Goal: Task Accomplishment & Management: Use online tool/utility

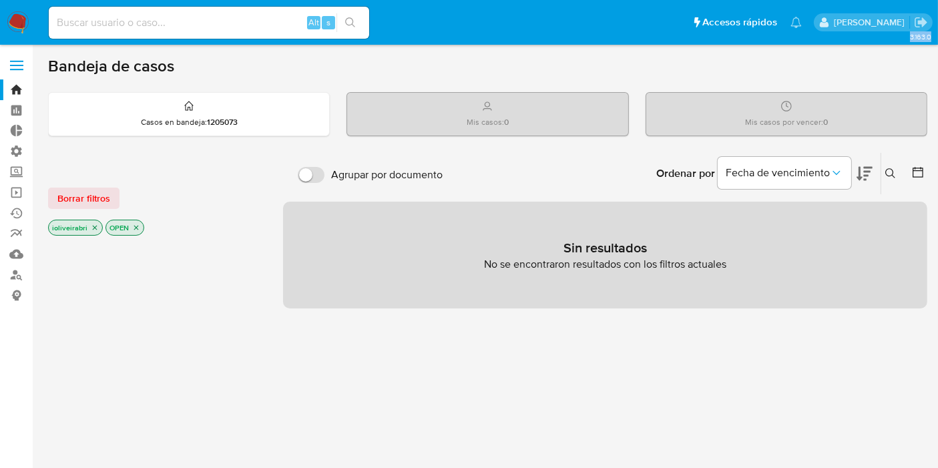
drag, startPoint x: 22, startPoint y: 63, endPoint x: 150, endPoint y: 83, distance: 129.0
click at [150, 83] on section "Bandeja Tablero Tablero Externo Administración Reglas Screening Administrador d…" at bounding box center [469, 406] width 938 height 813
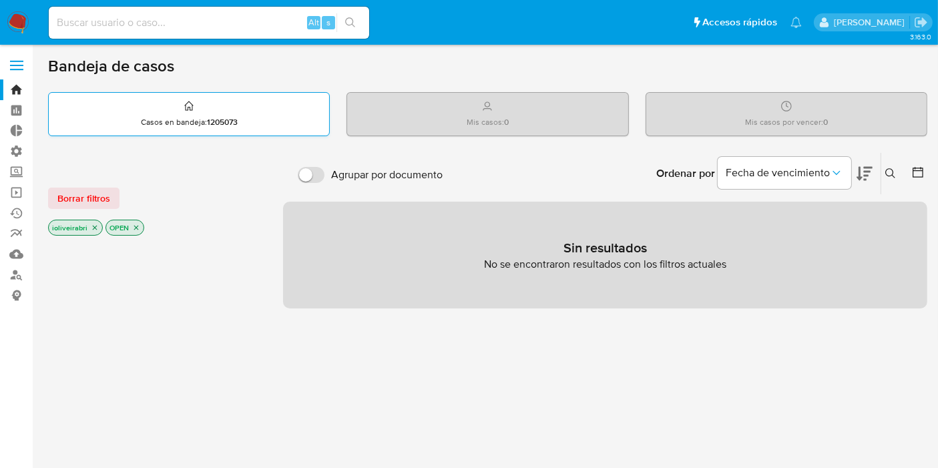
click at [161, 117] on p "Casos en bandeja : 1205073" at bounding box center [189, 122] width 97 height 11
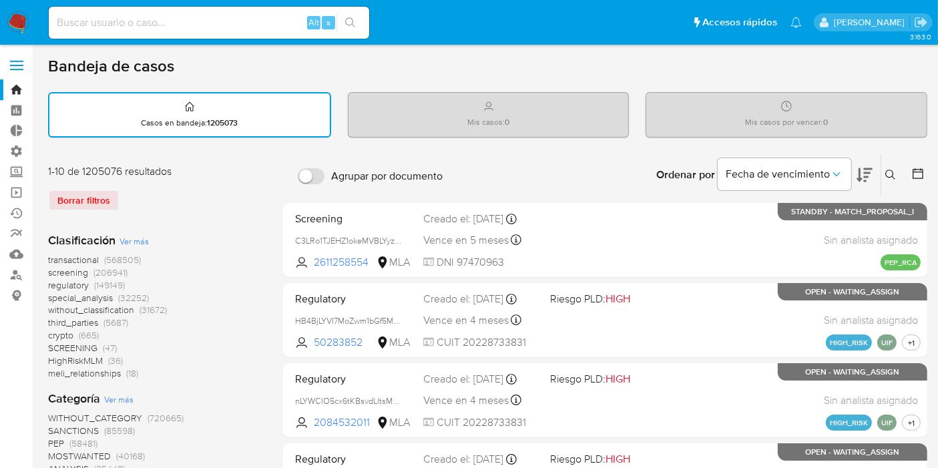
click at [110, 256] on span "(568505)" at bounding box center [122, 259] width 37 height 13
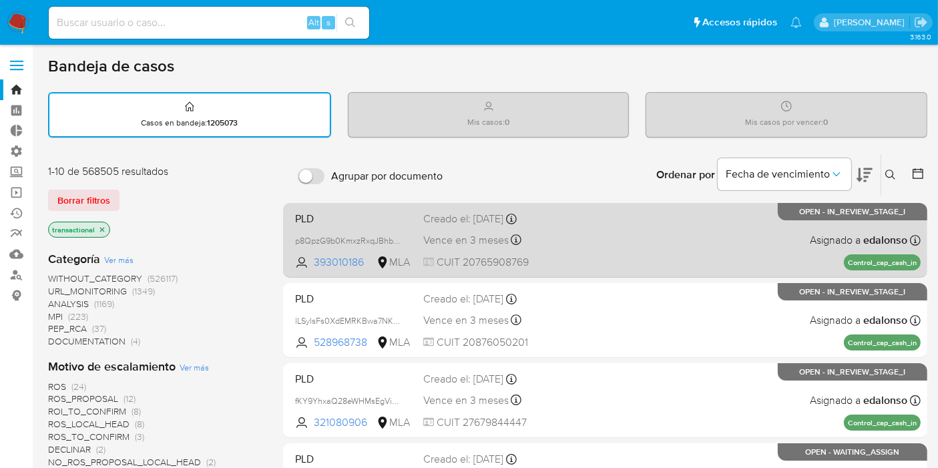
click at [407, 230] on div "PLD p8QpzG9b0KmxzRxqJBhbNdya 393010186 MLA Creado el: 26/06/2025 Creado el: 26/…" at bounding box center [605, 239] width 631 height 67
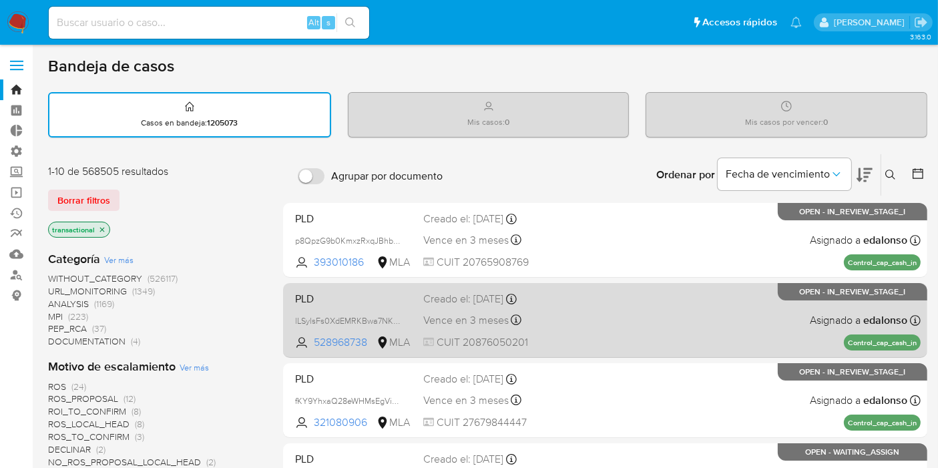
click at [480, 326] on span "Vence en 3 meses" at bounding box center [465, 320] width 85 height 15
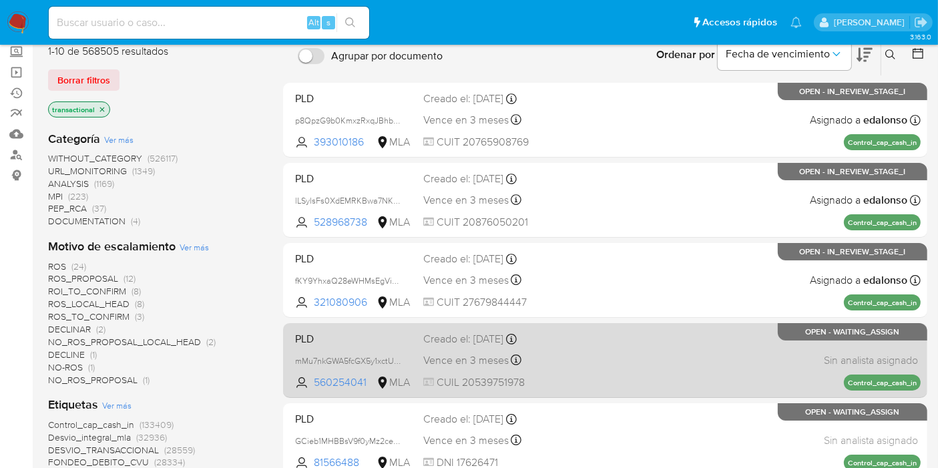
scroll to position [222, 0]
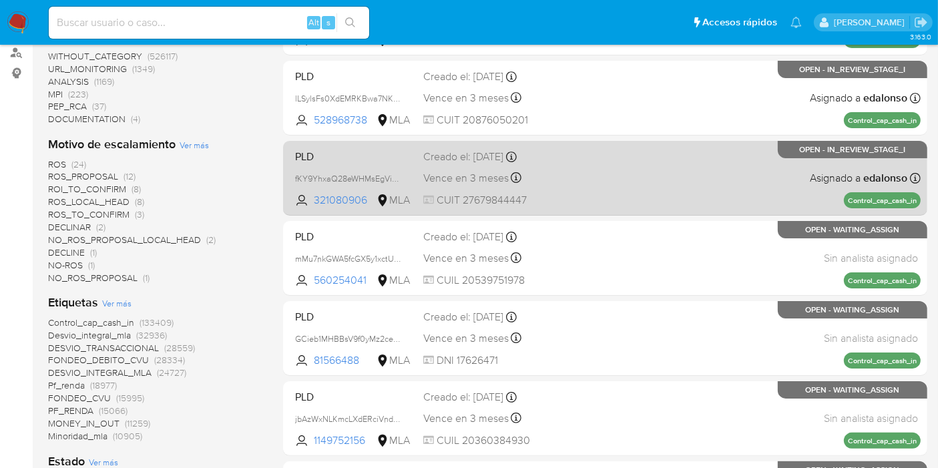
click at [512, 199] on span "CUIT 27679844447" at bounding box center [481, 200] width 116 height 15
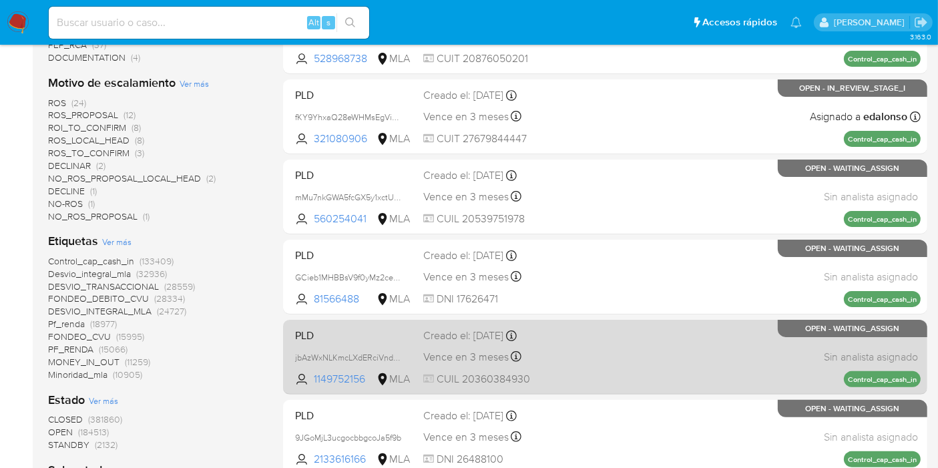
scroll to position [371, 0]
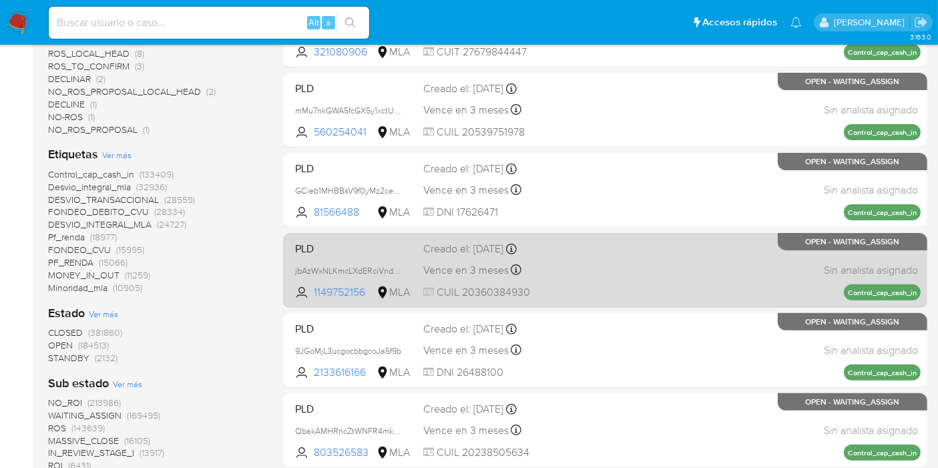
click at [512, 233] on div "PLD jbAzWxNLKmcLXdERciVndm2R 1149752156 MLA Creado el: 26/06/2025 Creado el: 26…" at bounding box center [605, 270] width 644 height 75
click at [517, 243] on div "Creado el: 26/06/2025 Creado el: 26/06/2025 23:26:19" at bounding box center [481, 249] width 116 height 15
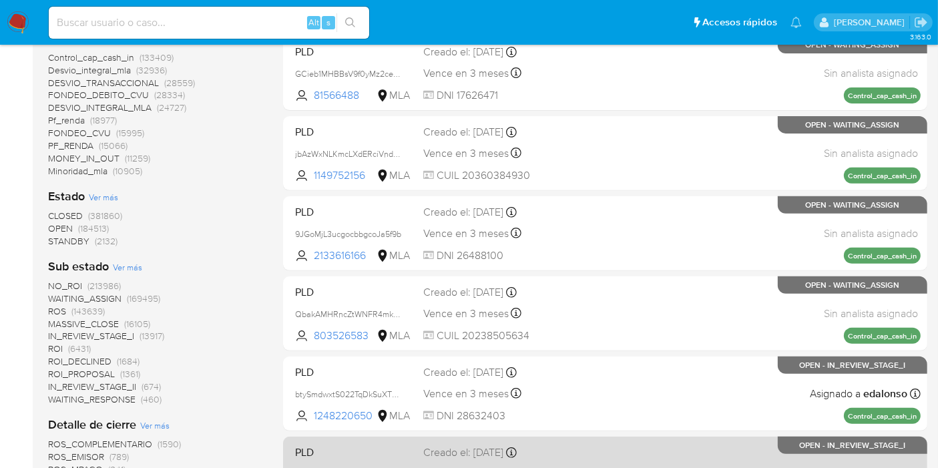
scroll to position [668, 0]
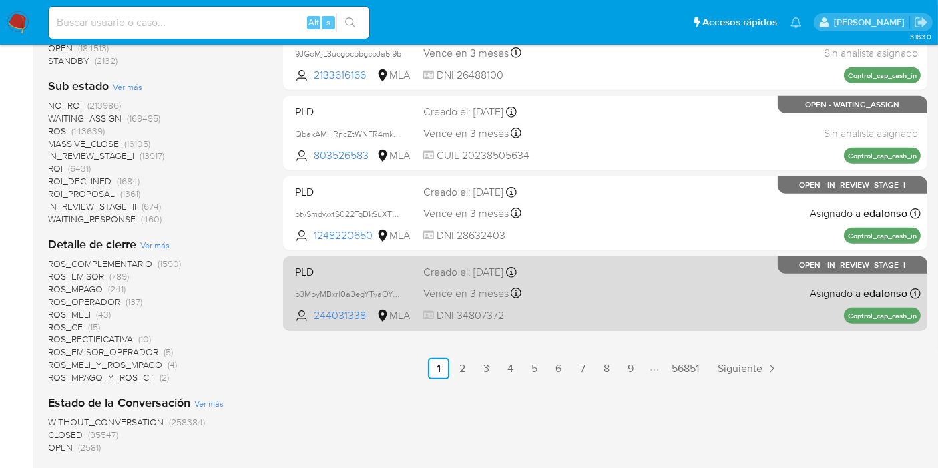
click at [503, 298] on span "Vence en 3 meses" at bounding box center [465, 293] width 85 height 15
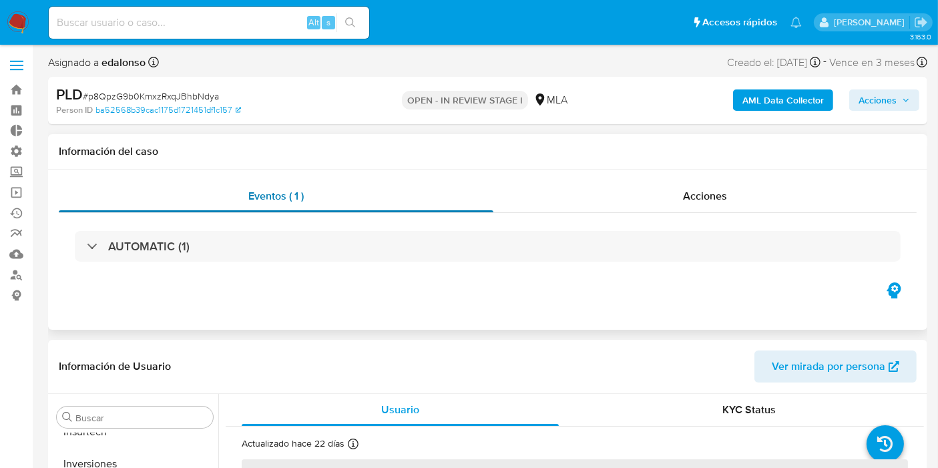
scroll to position [692, 0]
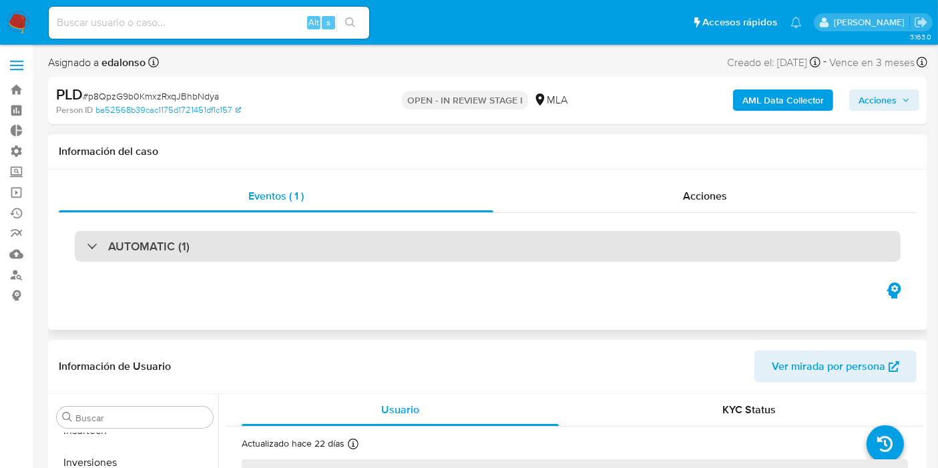
click at [149, 250] on h3 "AUTOMATIC (1)" at bounding box center [148, 246] width 81 height 15
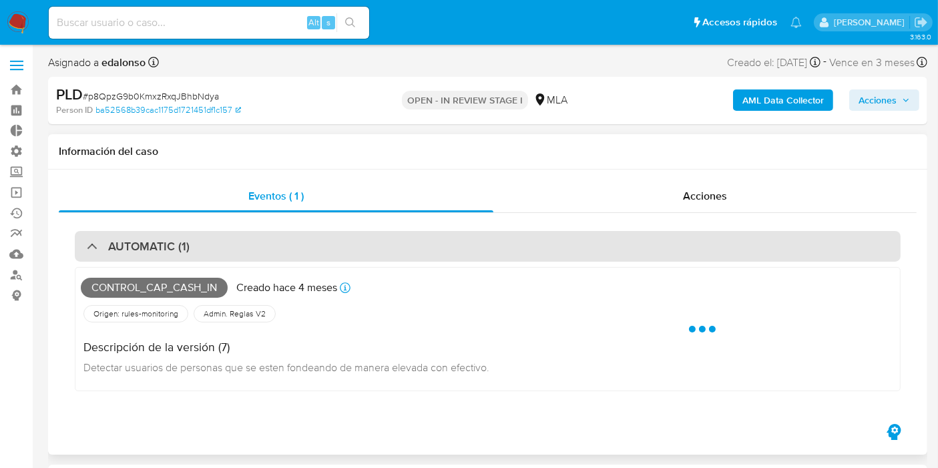
select select "10"
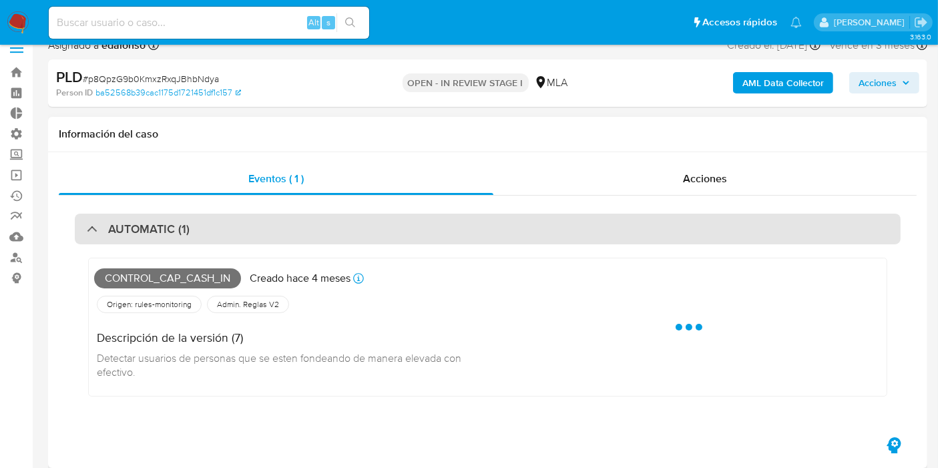
scroll to position [0, 0]
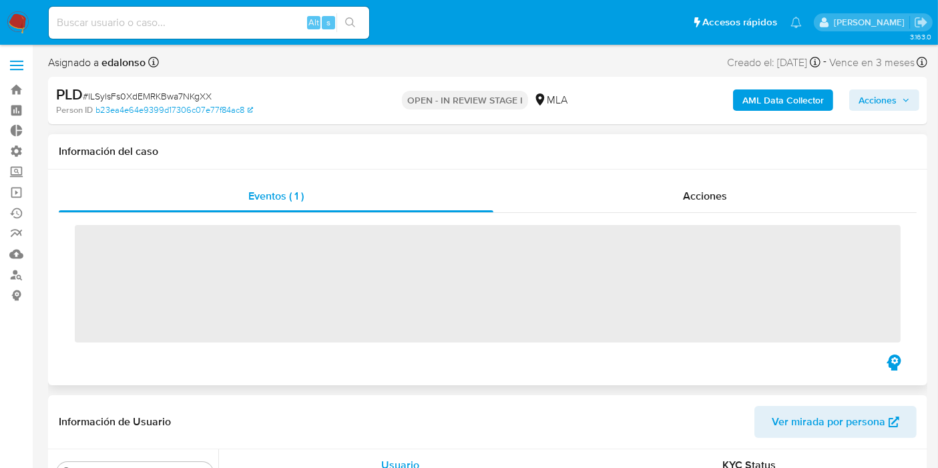
scroll to position [692, 0]
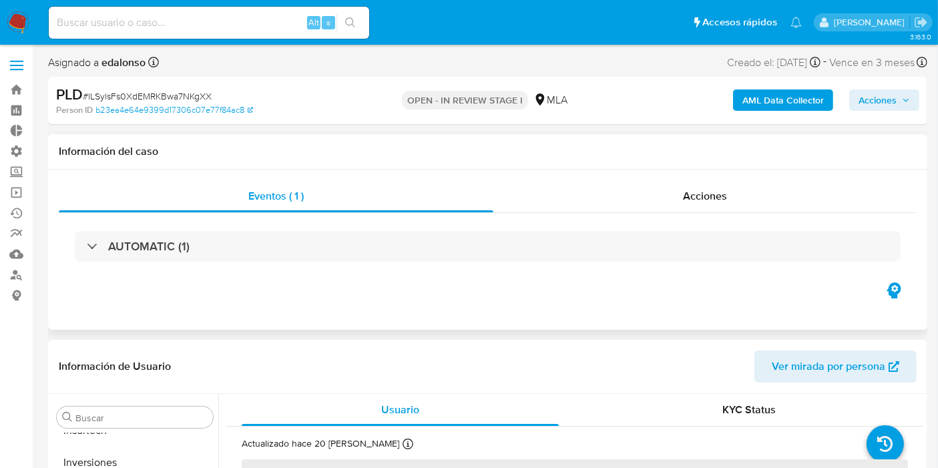
select select "10"
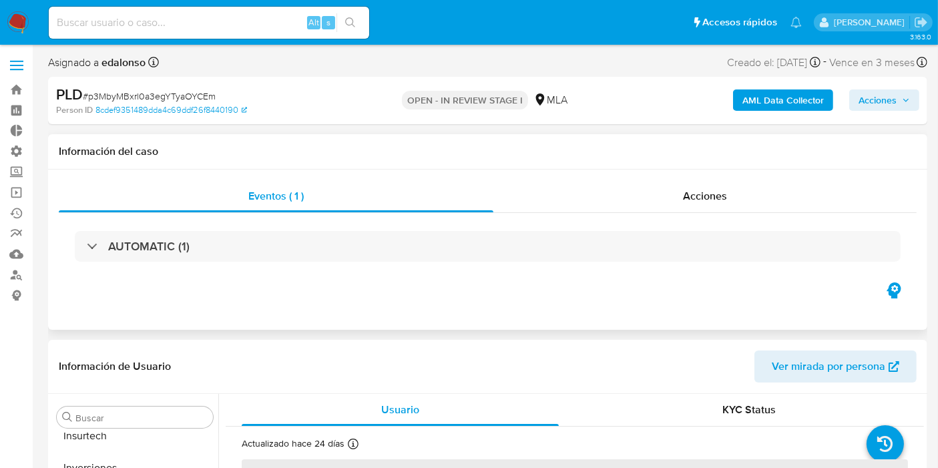
scroll to position [692, 0]
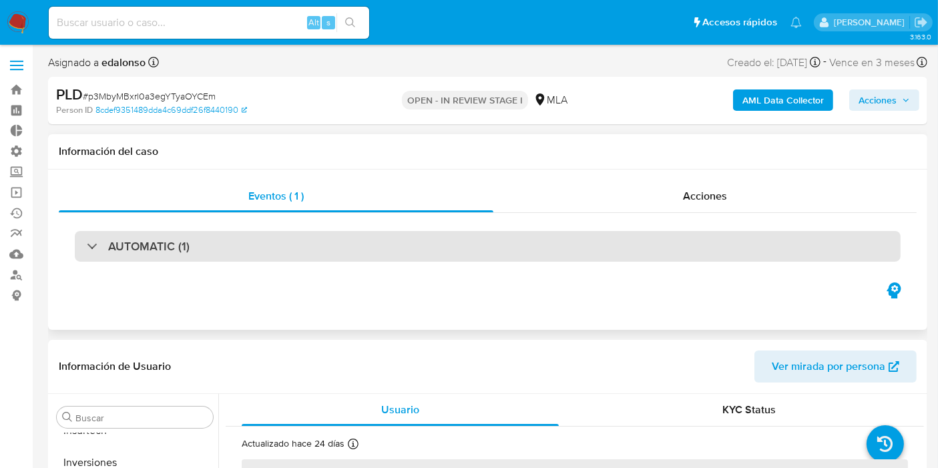
click at [251, 247] on div "AUTOMATIC (1)" at bounding box center [488, 246] width 826 height 31
select select "10"
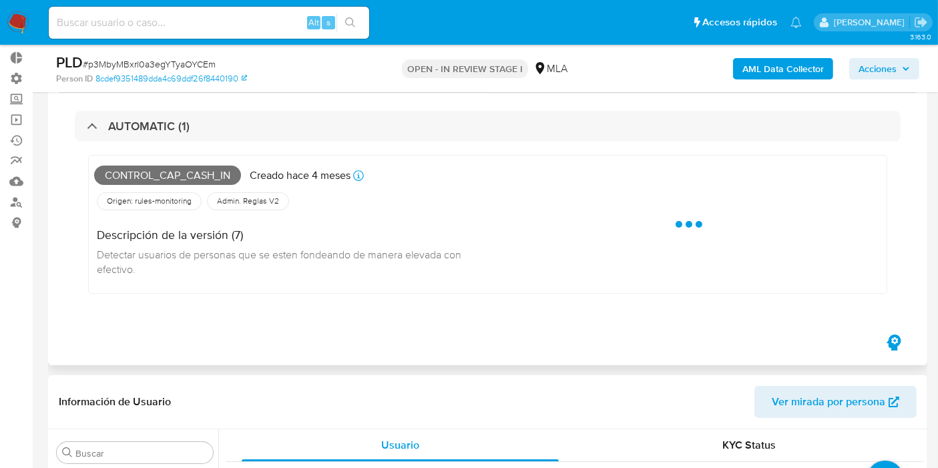
scroll to position [74, 0]
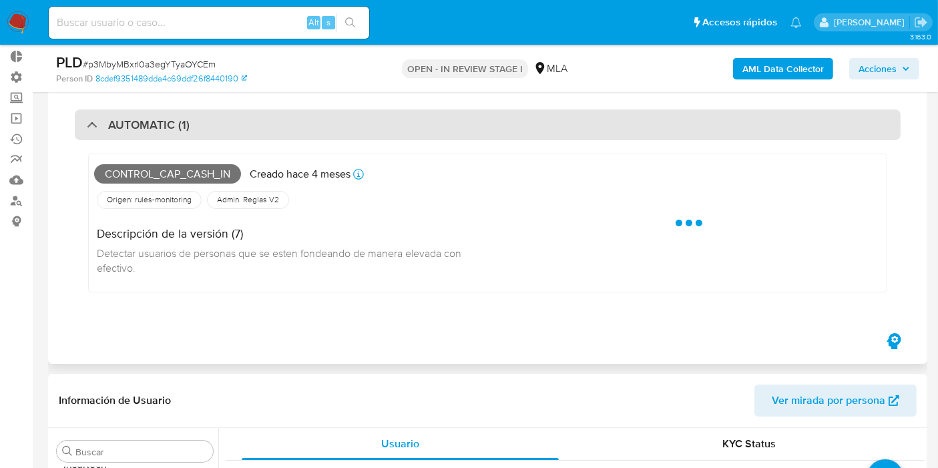
click at [363, 129] on div "AUTOMATIC (1)" at bounding box center [488, 124] width 826 height 31
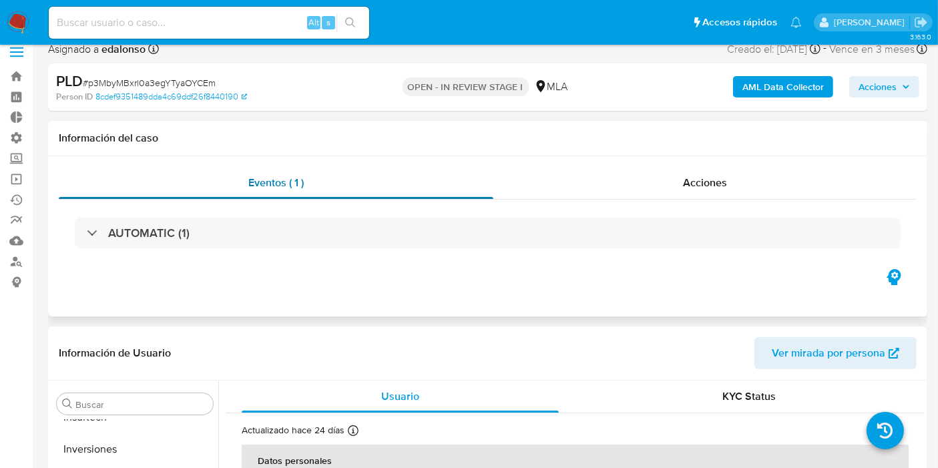
scroll to position [0, 0]
